Goal: Transaction & Acquisition: Purchase product/service

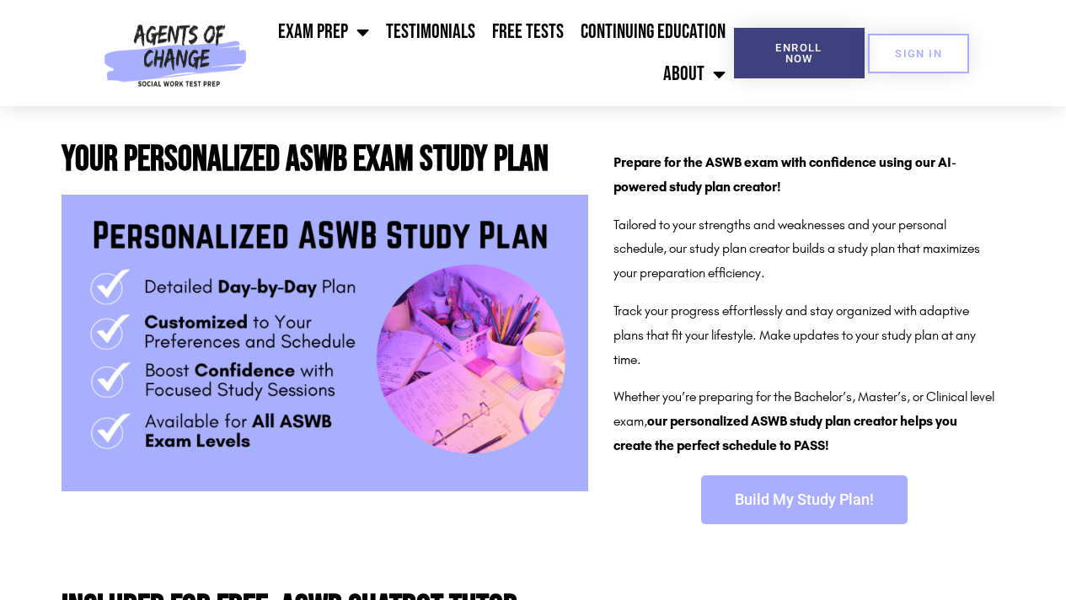
scroll to position [285, 0]
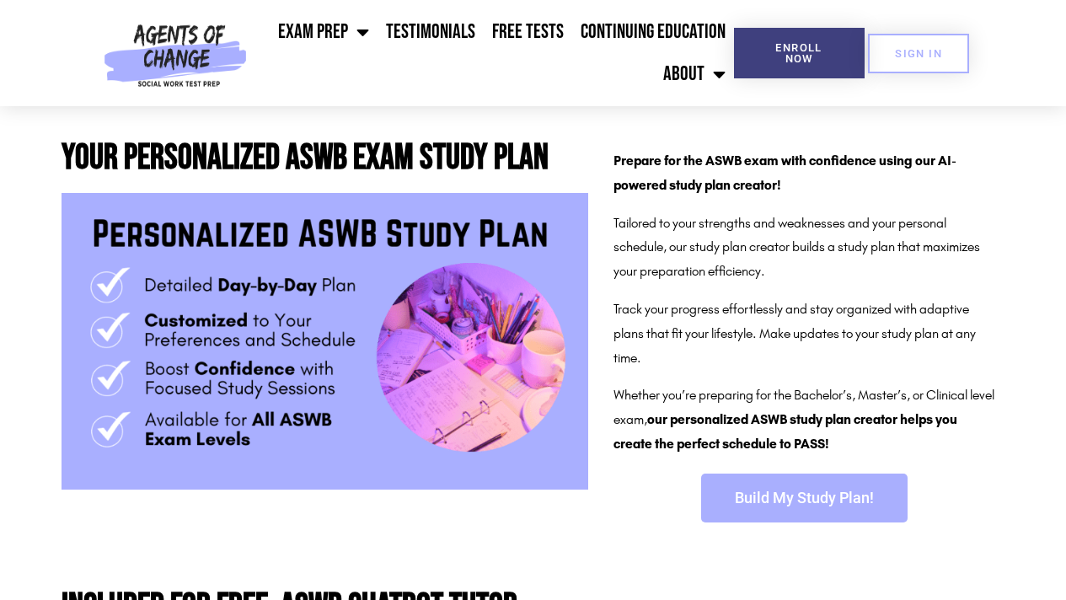
click at [797, 498] on span "Build My Study Plan!" at bounding box center [804, 498] width 139 height 15
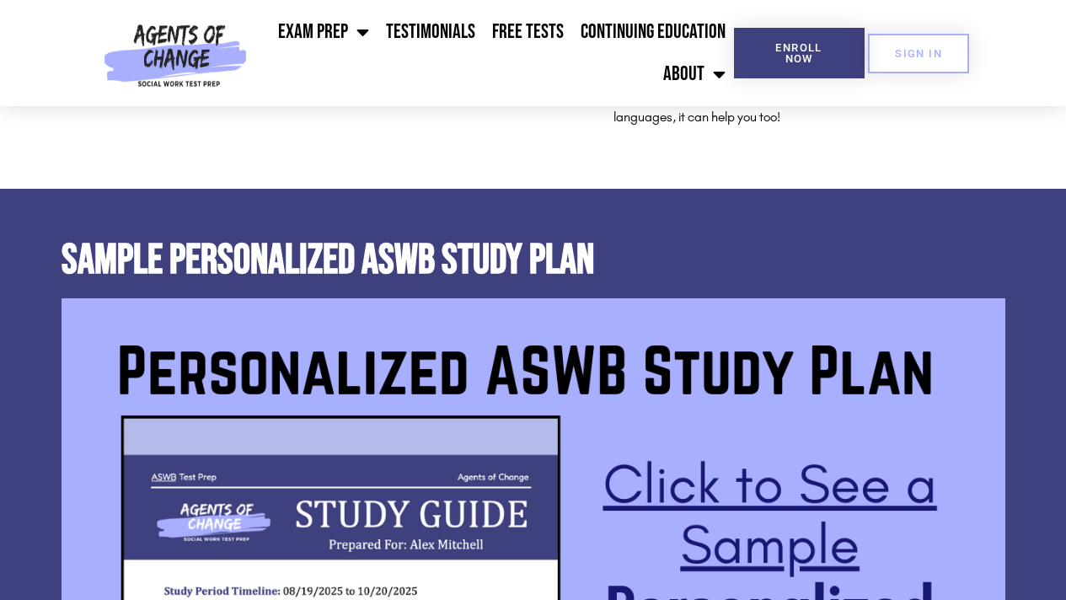
scroll to position [1417, 0]
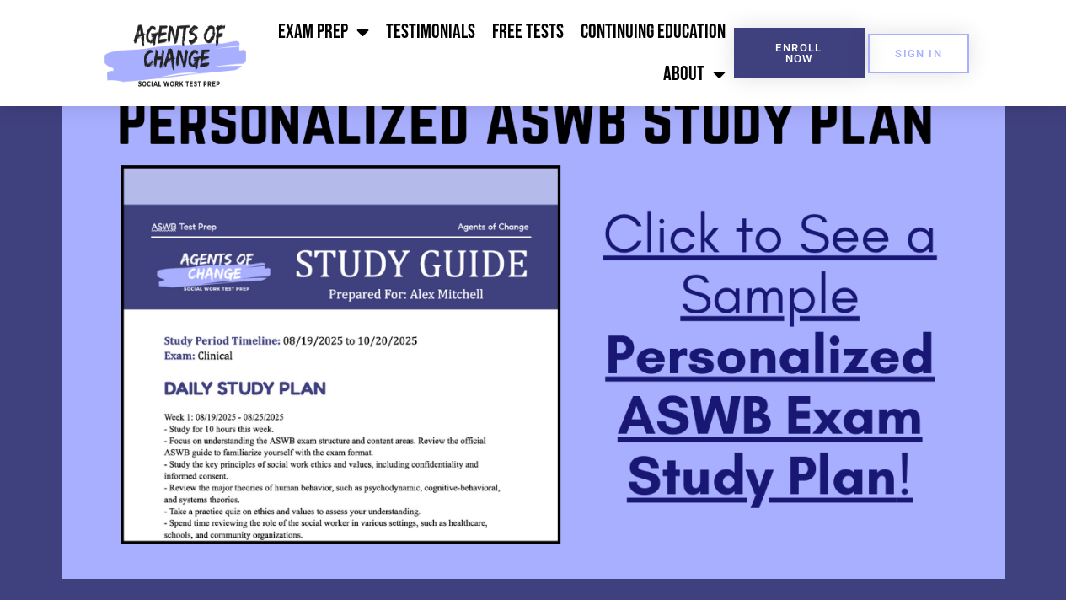
click at [738, 402] on img at bounding box center [534, 313] width 944 height 531
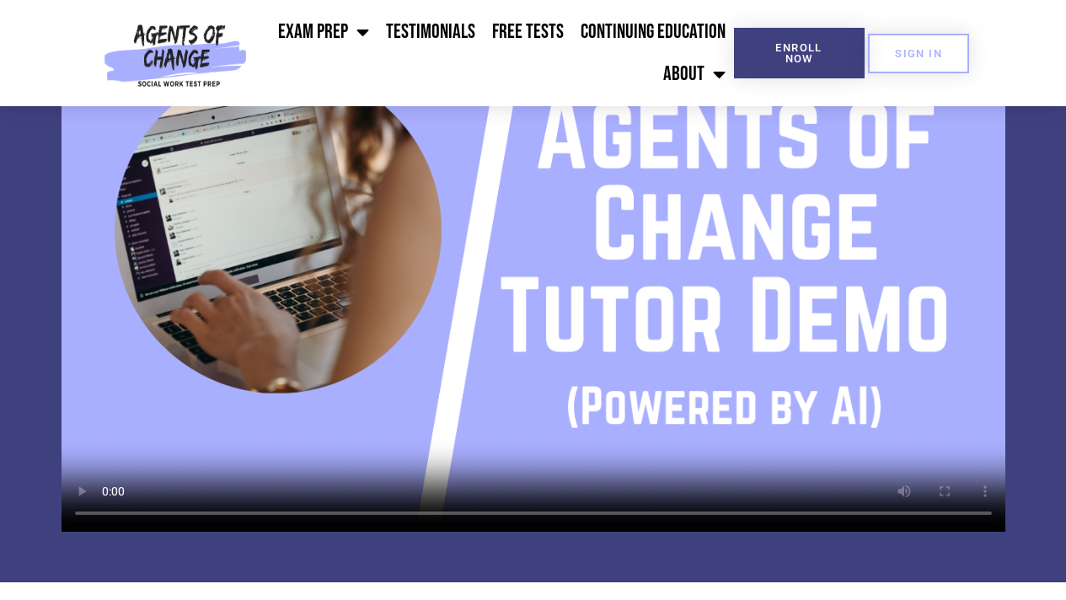
scroll to position [2151, 0]
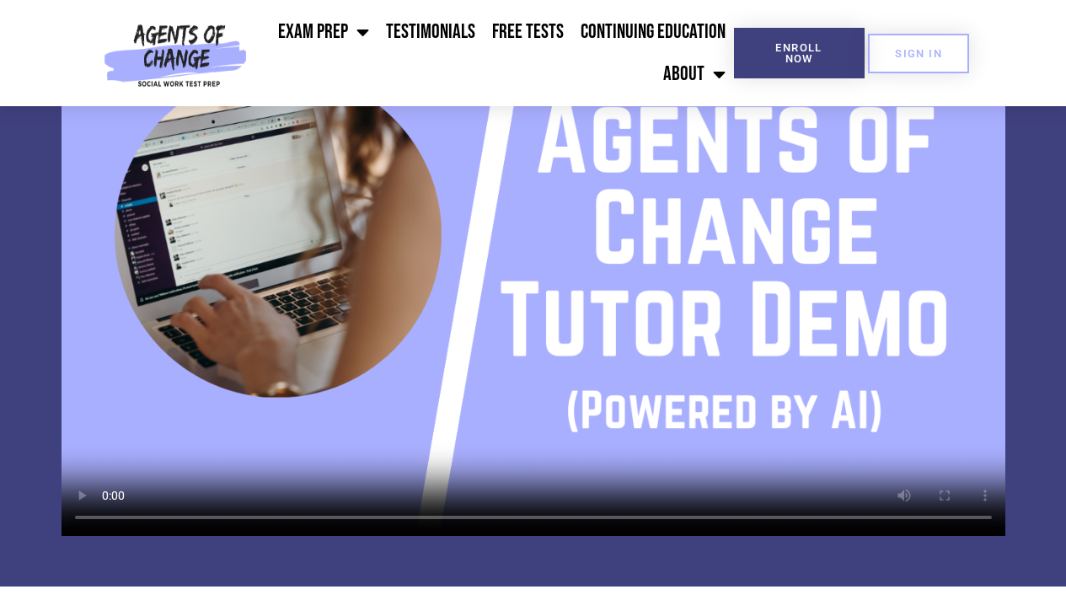
click at [740, 258] on video at bounding box center [534, 270] width 944 height 531
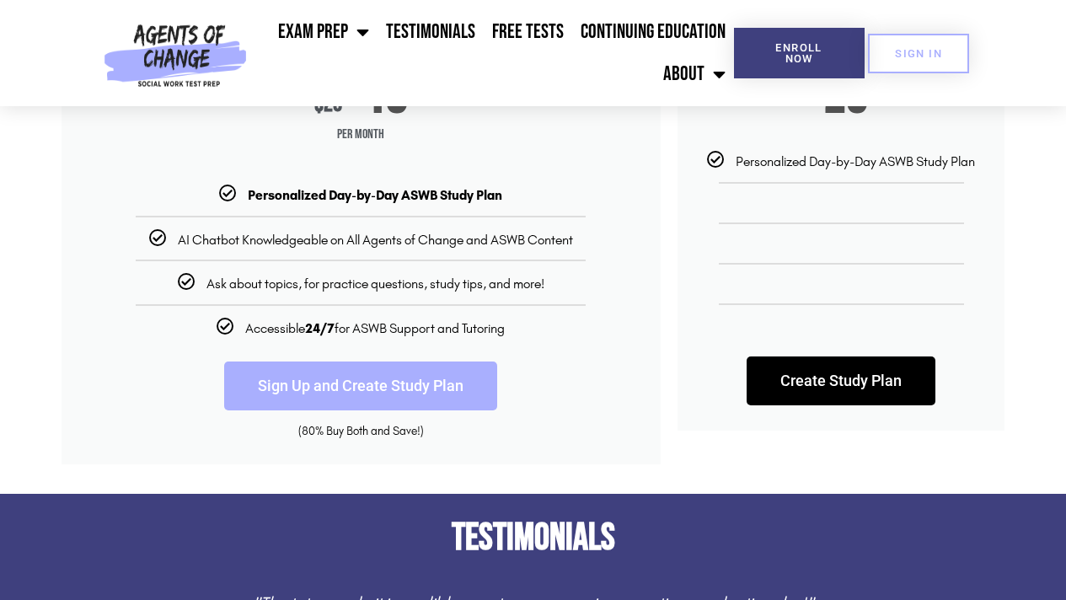
scroll to position [2865, 0]
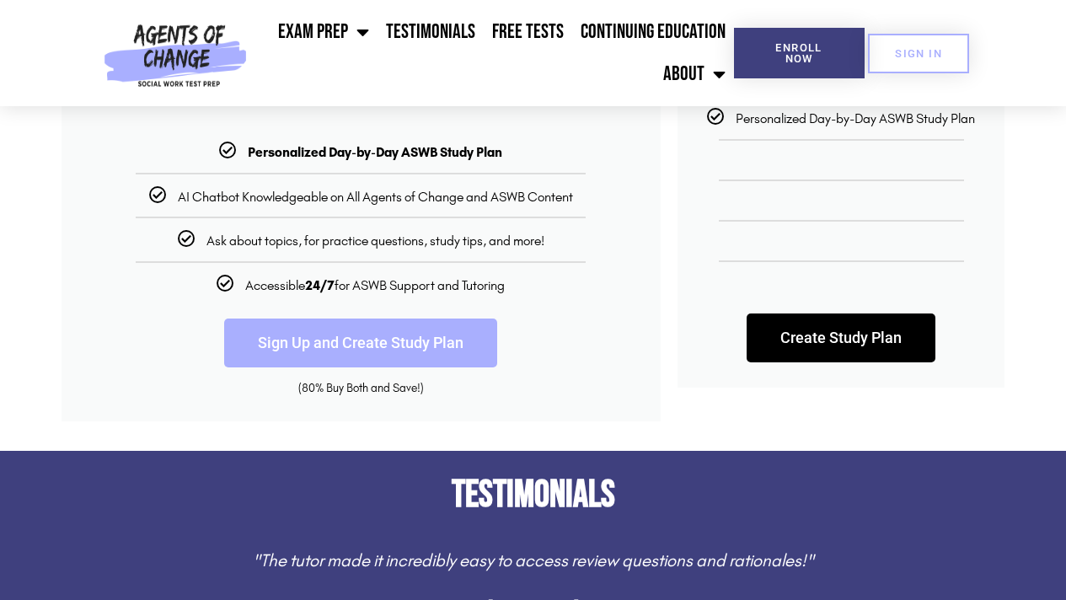
click at [192, 44] on img at bounding box center [175, 53] width 157 height 106
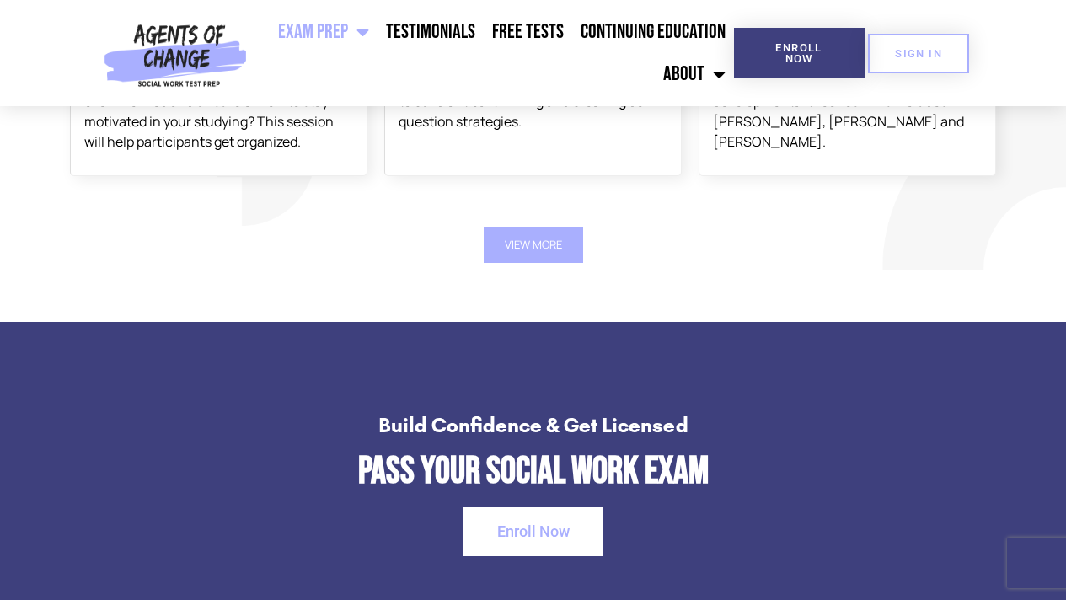
scroll to position [2257, 0]
click at [532, 255] on button "View More" at bounding box center [533, 245] width 99 height 36
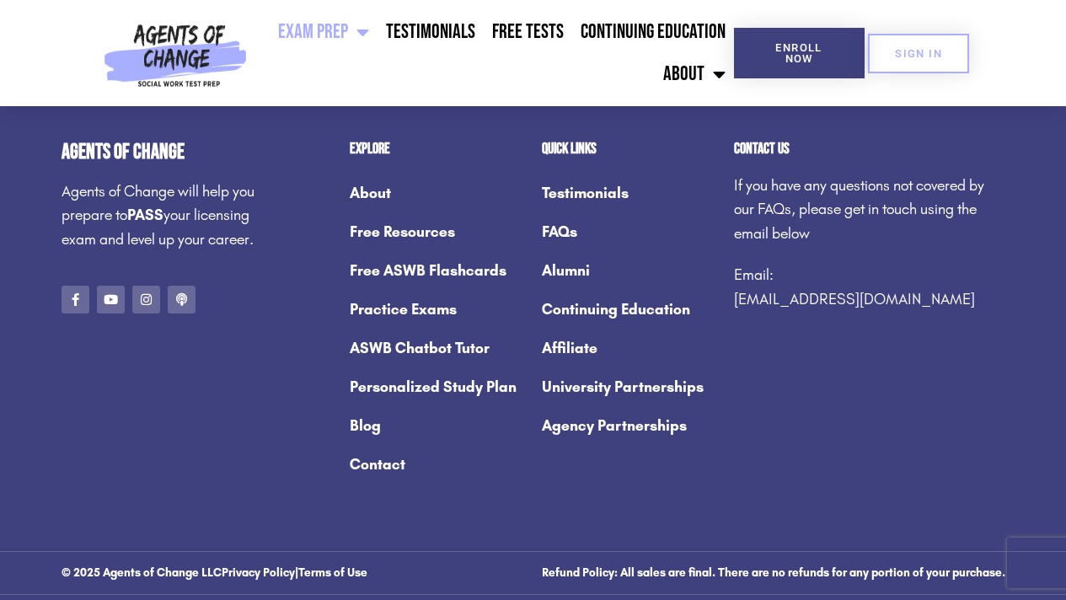
scroll to position [9654, 0]
click at [400, 367] on link "ASWB Chatbot Tutor" at bounding box center [437, 347] width 175 height 39
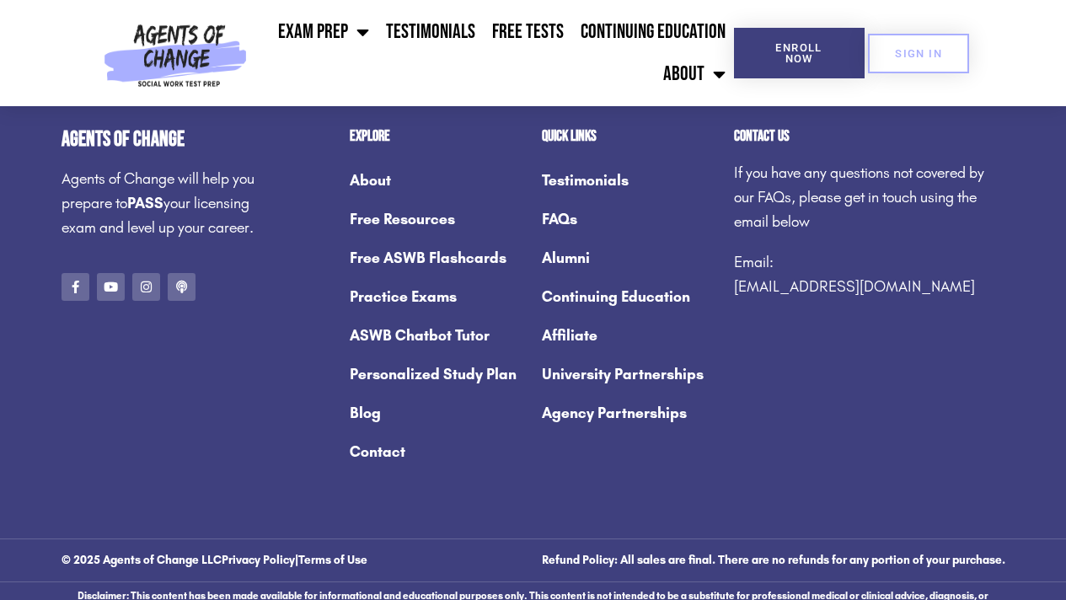
scroll to position [3006, 0]
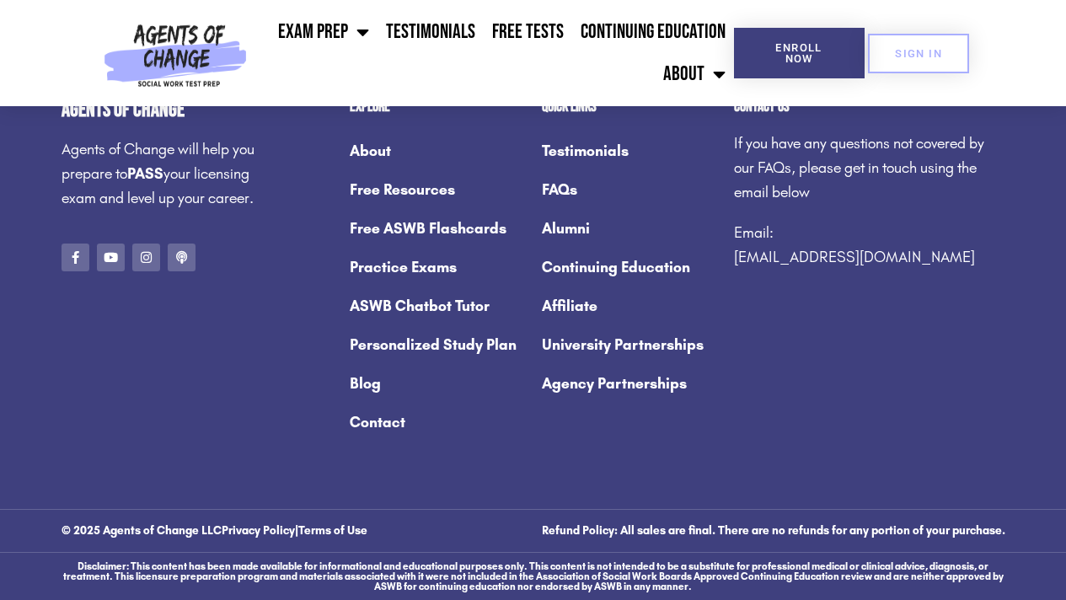
click at [451, 346] on link "Personalized Study Plan" at bounding box center [437, 344] width 175 height 39
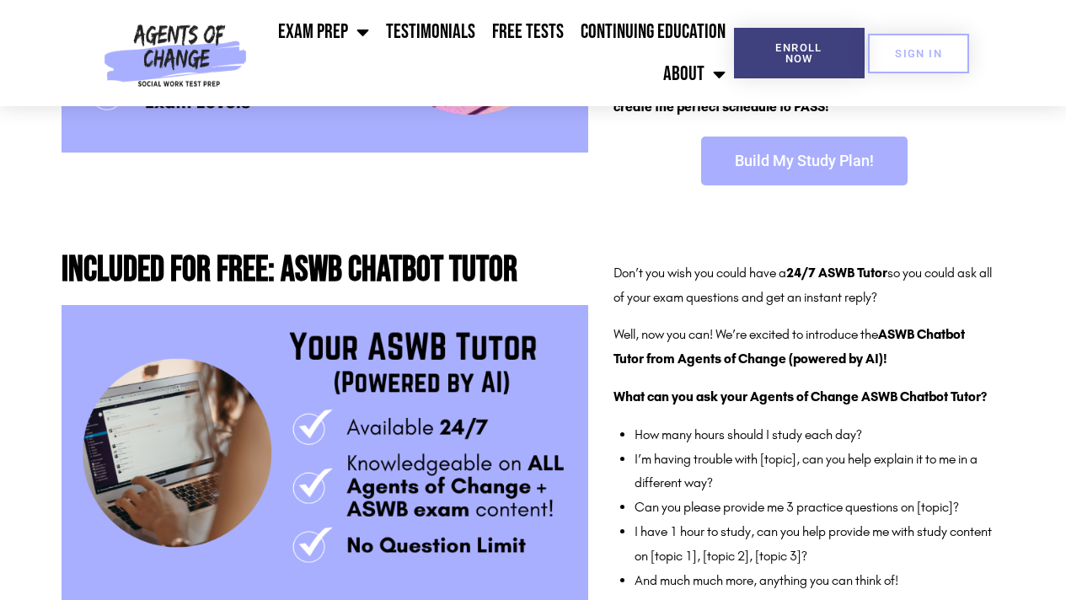
scroll to position [550, 0]
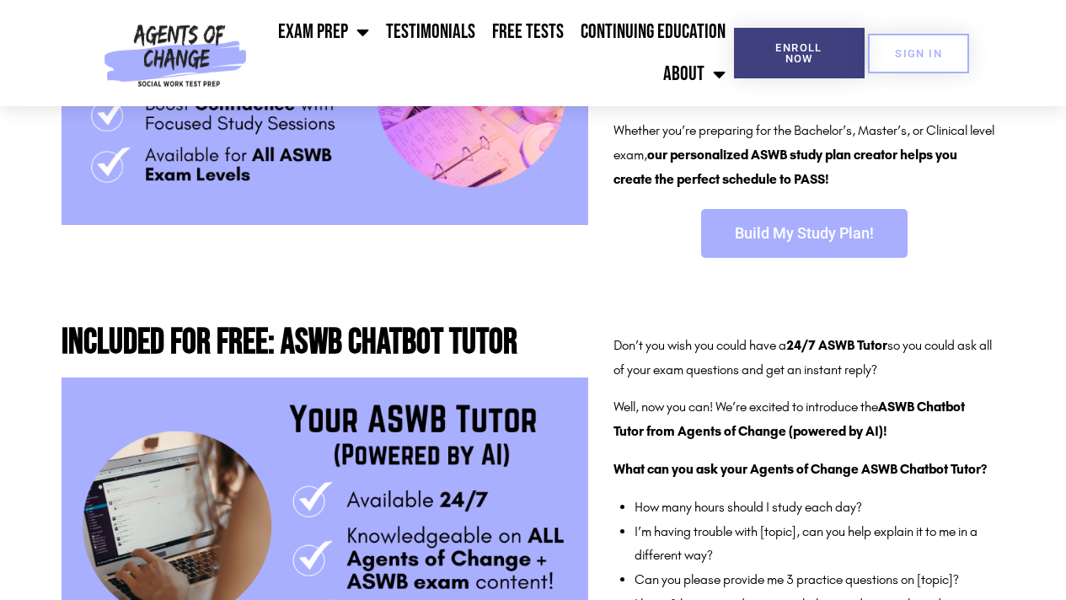
click at [824, 246] on link "Build My Study Plan!" at bounding box center [804, 233] width 207 height 49
click at [893, 63] on link "SIGN IN" at bounding box center [918, 54] width 101 height 40
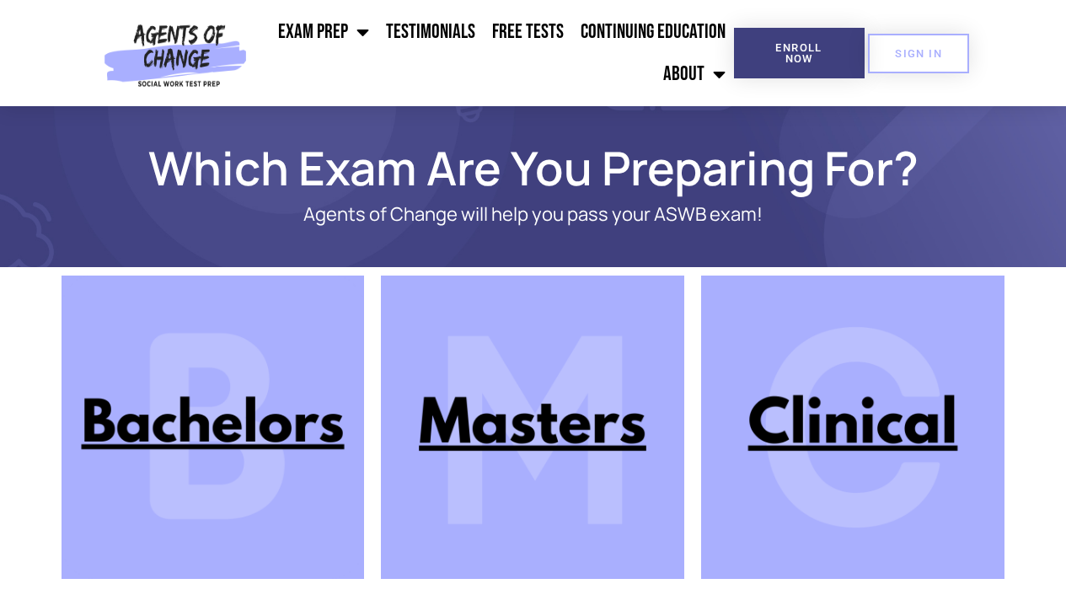
click at [881, 435] on img at bounding box center [852, 427] width 303 height 303
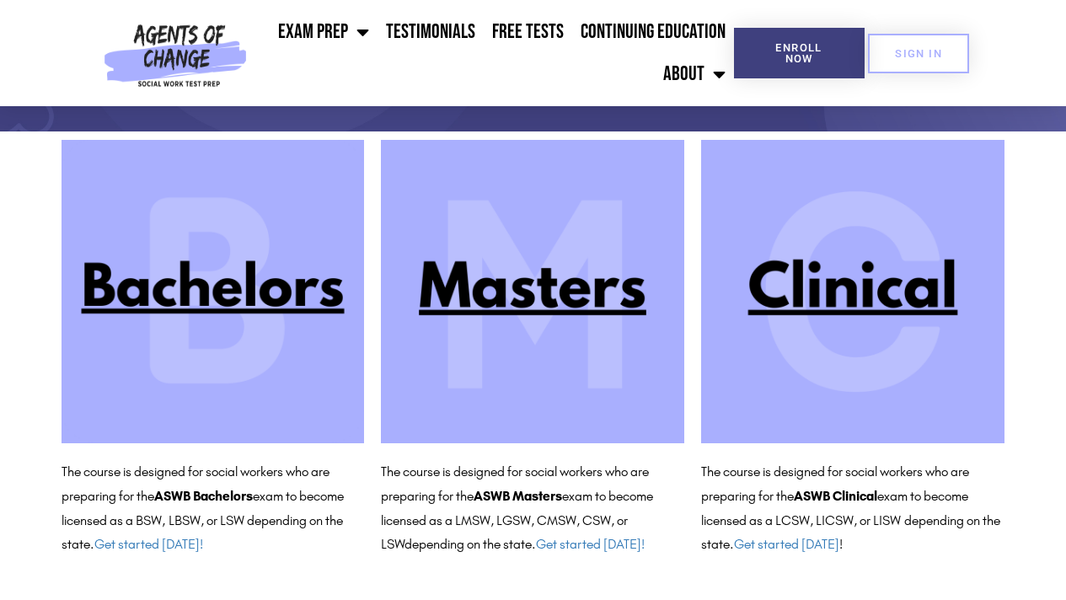
scroll to position [143, 0]
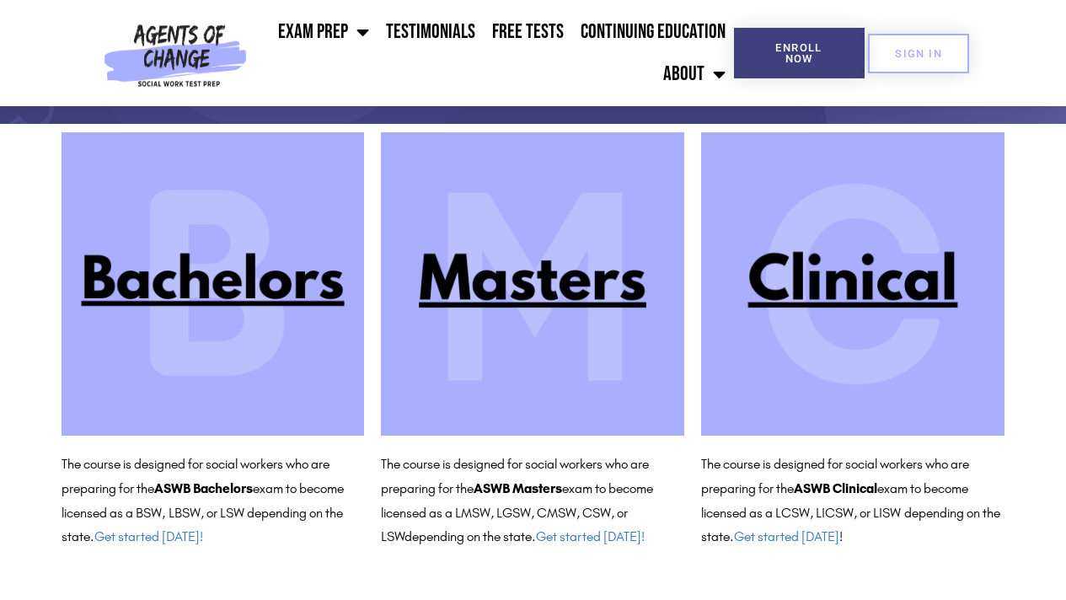
click at [846, 297] on img at bounding box center [852, 283] width 303 height 303
